Goal: Task Accomplishment & Management: Manage account settings

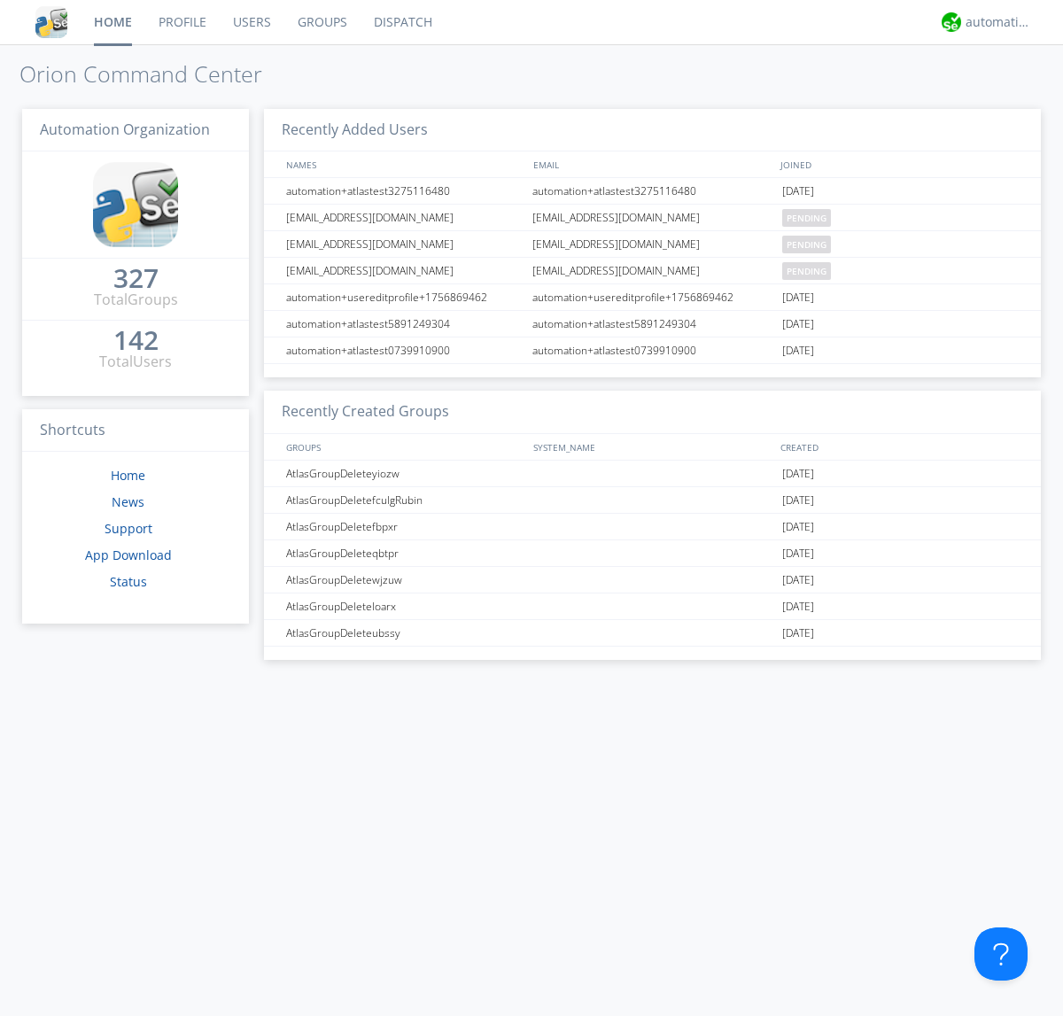
click at [251, 22] on link "Users" at bounding box center [252, 22] width 65 height 44
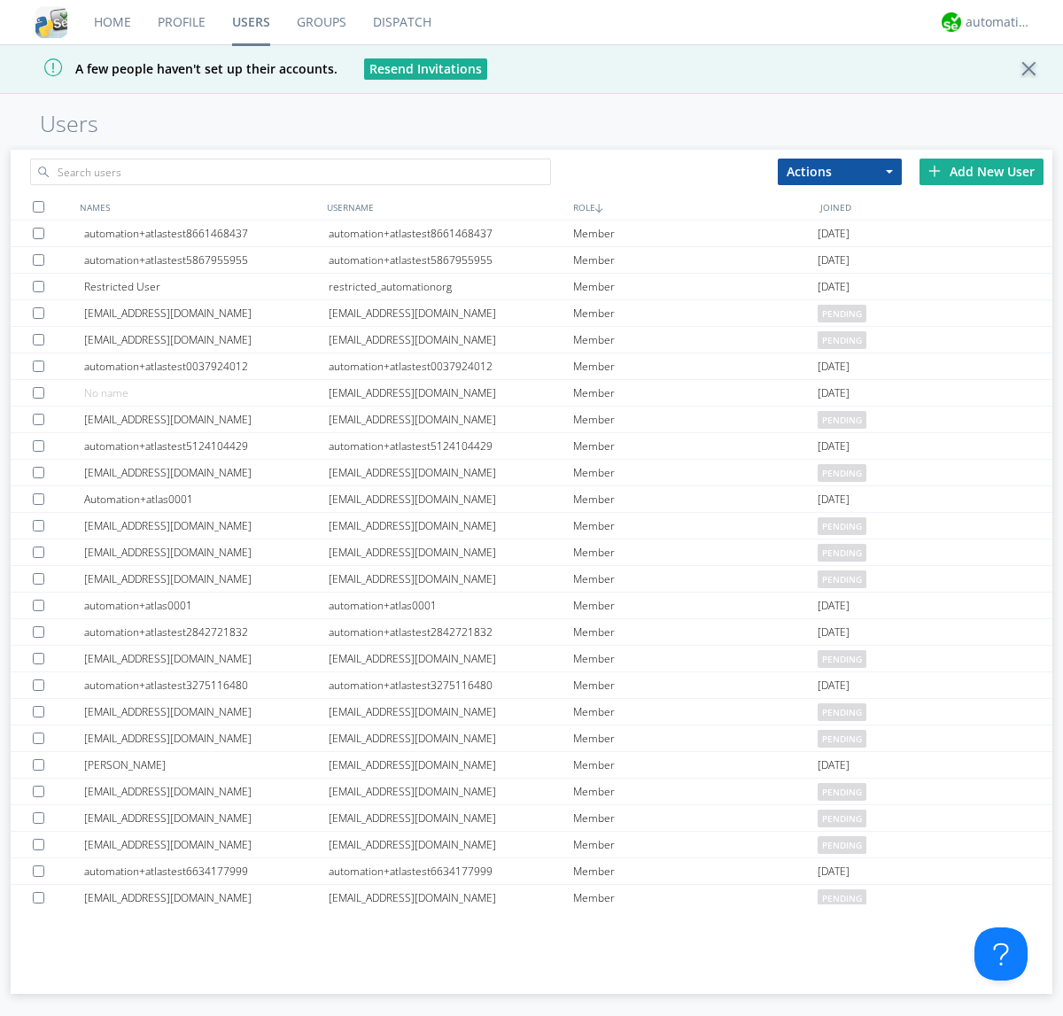
click at [981, 171] on div "Add New User" at bounding box center [981, 172] width 124 height 27
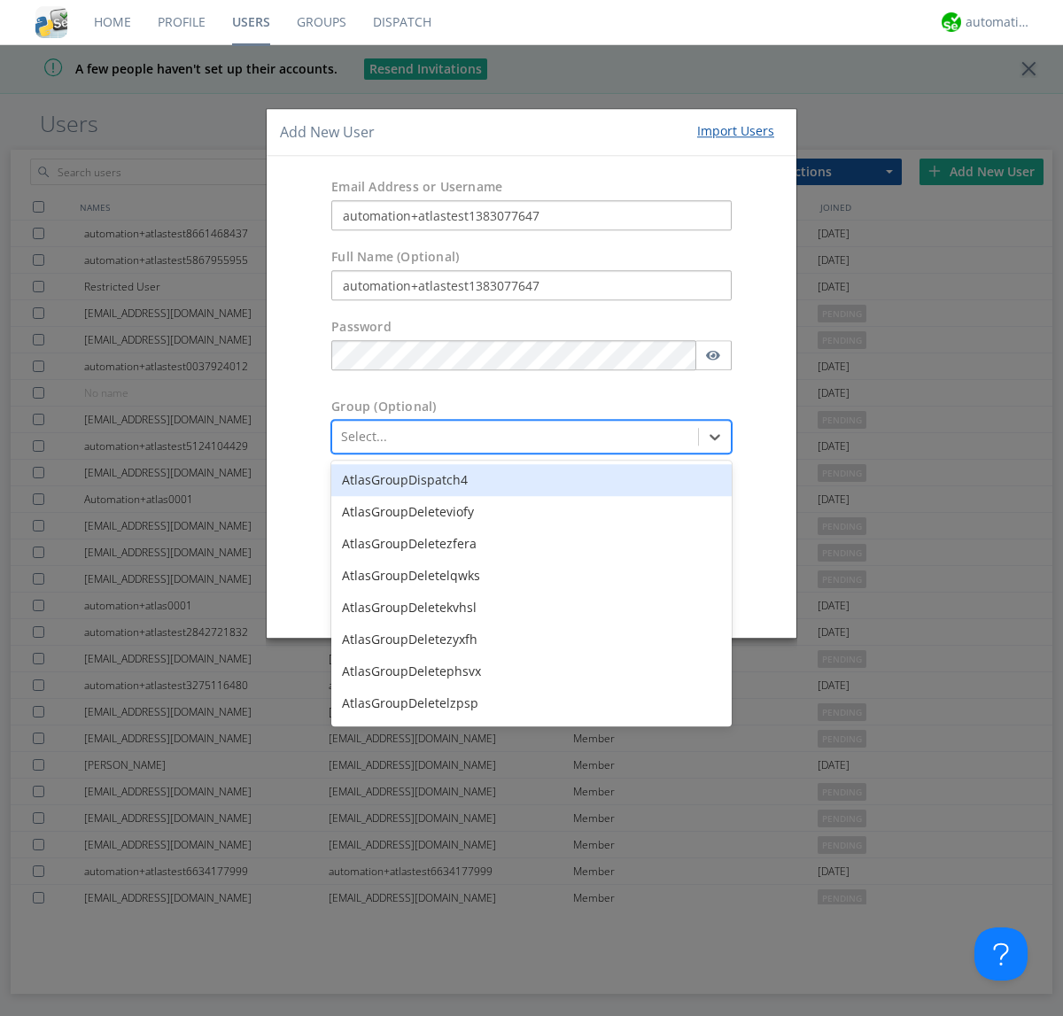
click at [650, 597] on button "Create User Account" at bounding box center [650, 597] width 151 height 27
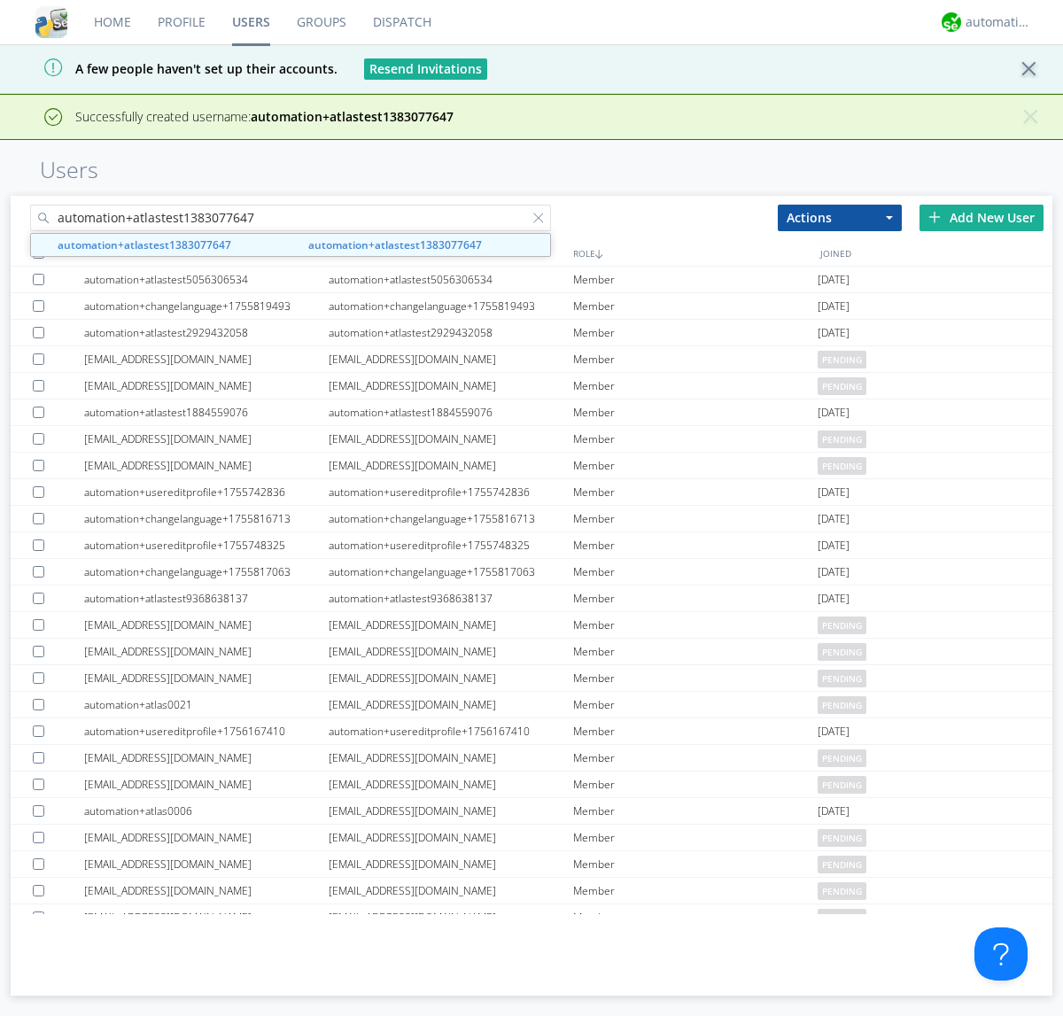
type input "automation+atlastest1383077647"
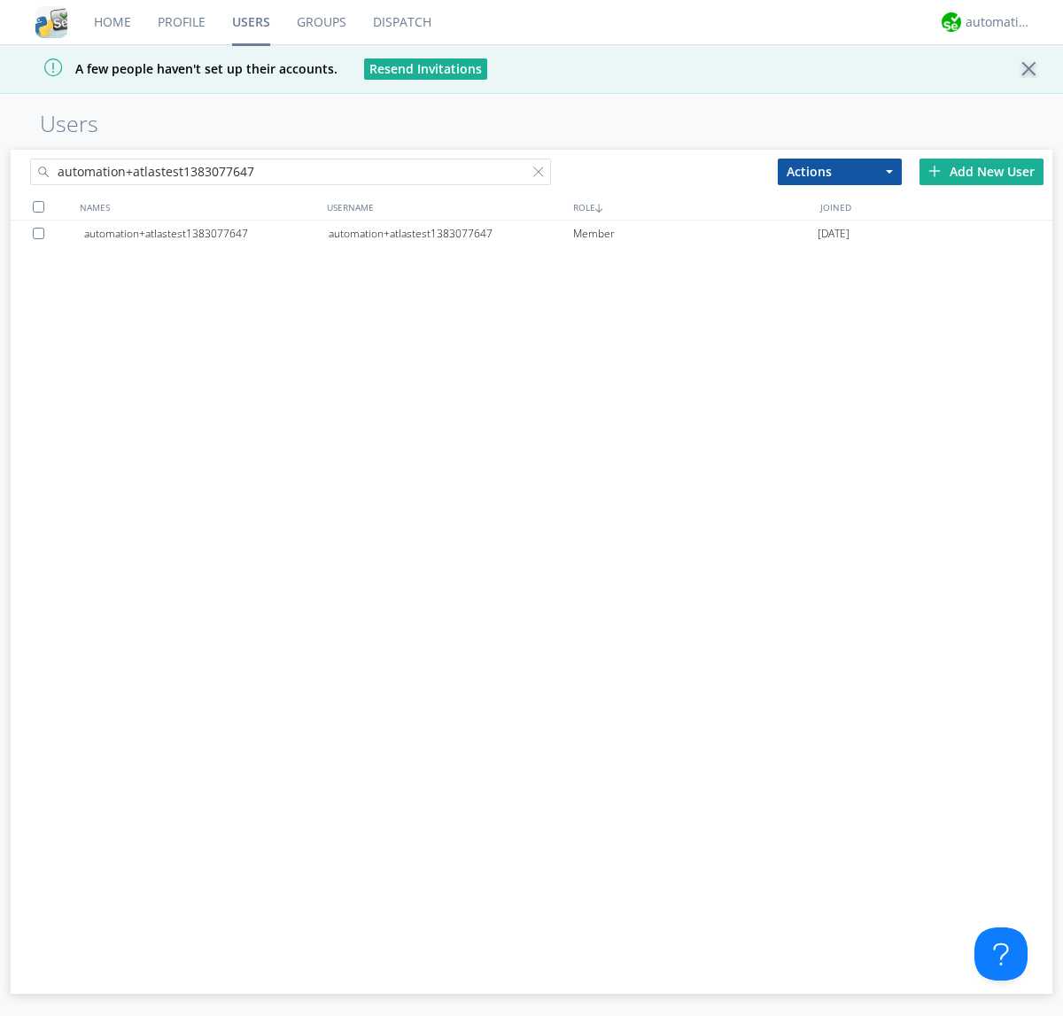
click at [450, 233] on div "automation+atlastest1383077647" at bounding box center [451, 234] width 244 height 27
